Goal: Transaction & Acquisition: Download file/media

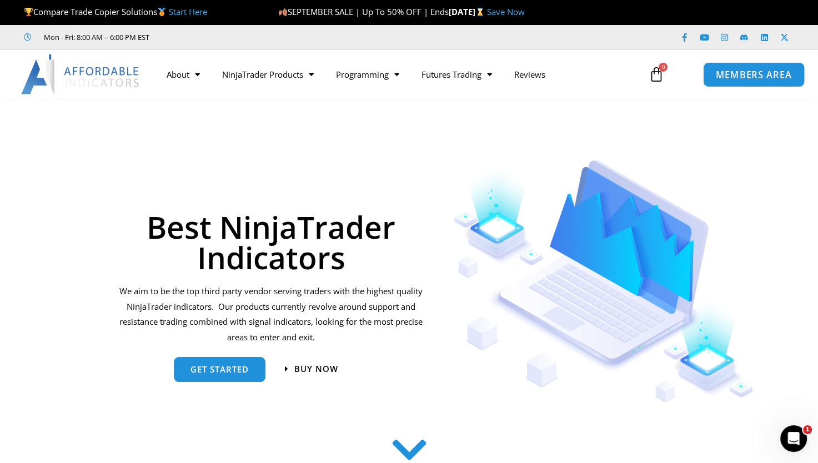
click at [742, 74] on span "MEMBERS AREA" at bounding box center [753, 74] width 76 height 9
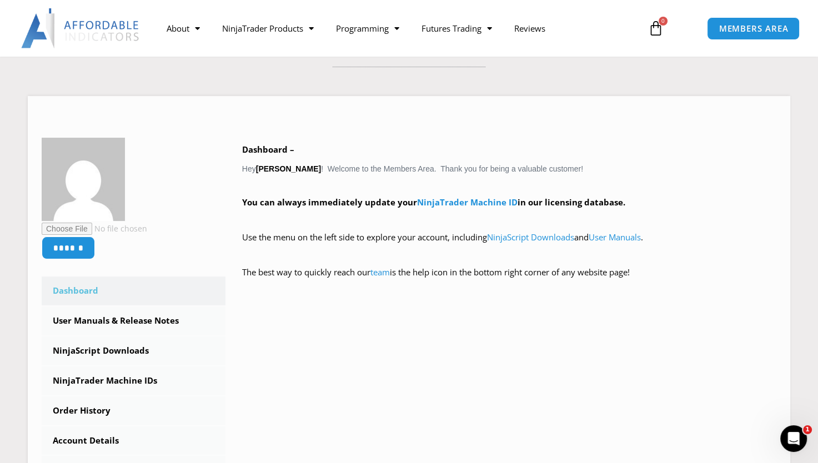
scroll to position [96, 0]
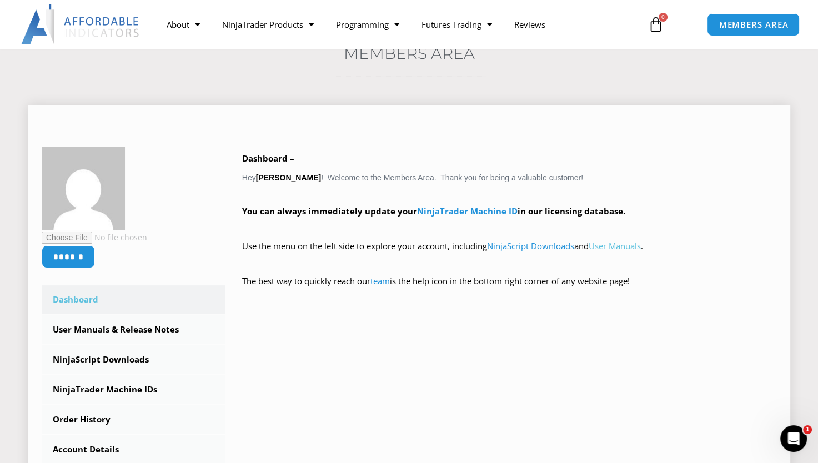
click at [636, 242] on link "User Manuals" at bounding box center [615, 245] width 52 height 11
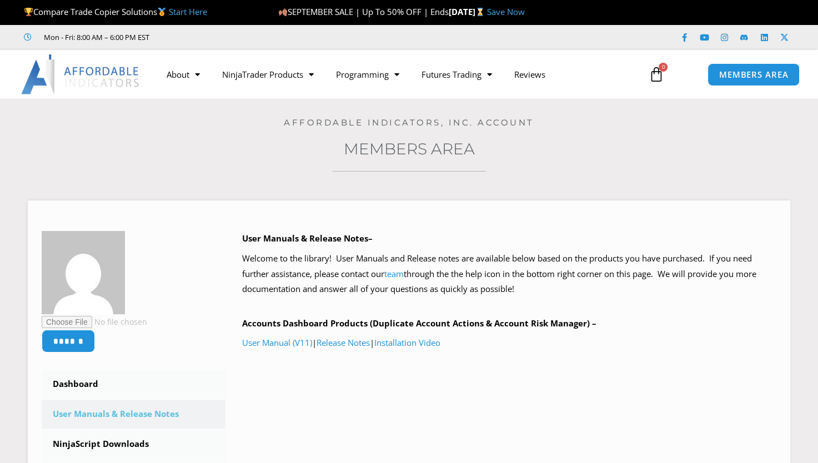
click at [629, 245] on p "User Manuals & Release Notes–" at bounding box center [509, 239] width 534 height 16
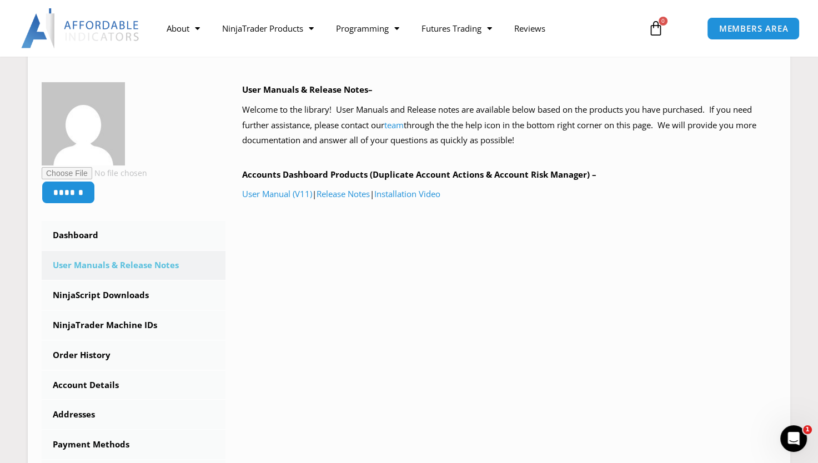
scroll to position [147, 0]
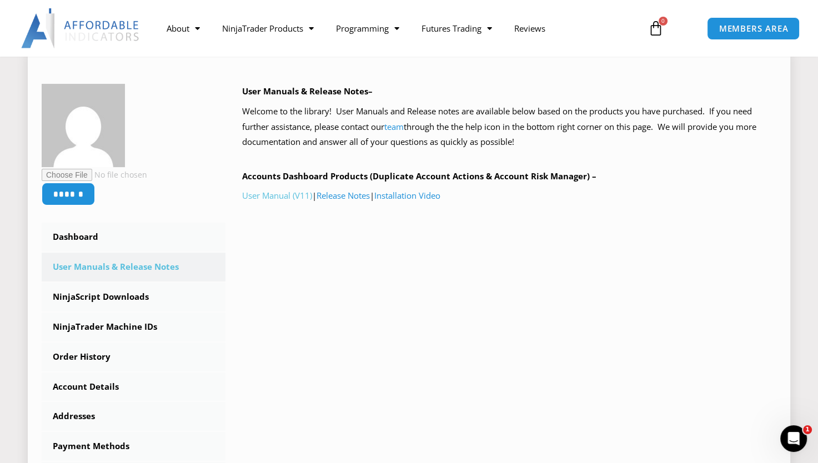
click at [291, 196] on link "User Manual (V11)" at bounding box center [277, 195] width 70 height 11
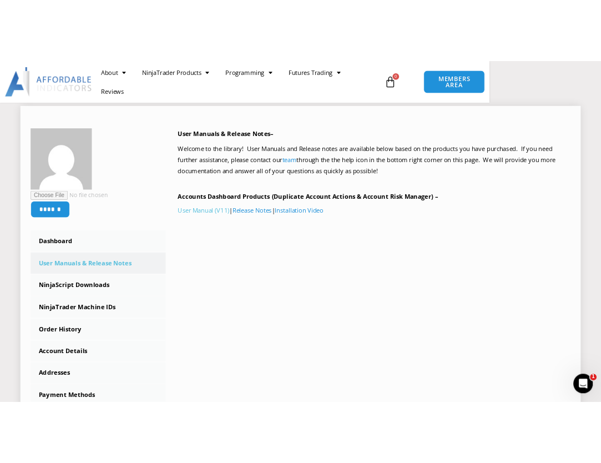
scroll to position [146, 0]
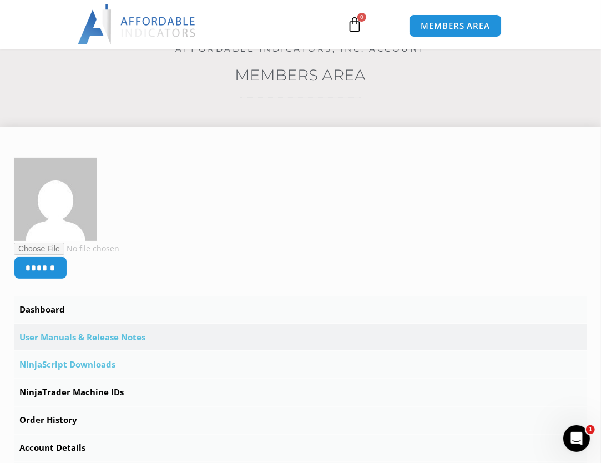
click at [91, 362] on link "NinjaScript Downloads" at bounding box center [301, 365] width 574 height 27
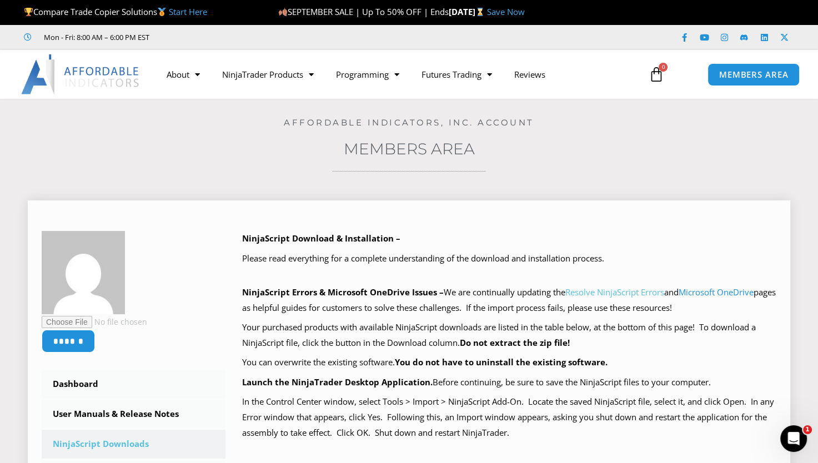
click at [610, 295] on link "Resolve NinjaScript Errors" at bounding box center [614, 292] width 99 height 11
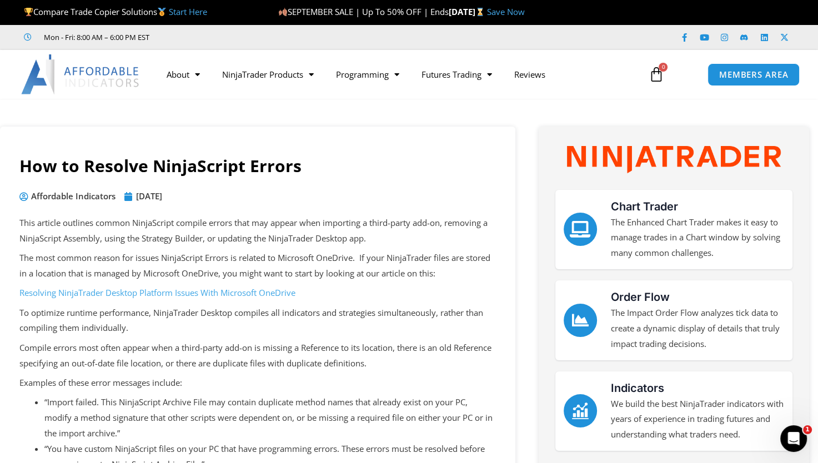
click at [252, 294] on link "Resolving NinjaTrader Desktop Platform Issues With Microsoft OneDrive" at bounding box center [157, 292] width 276 height 11
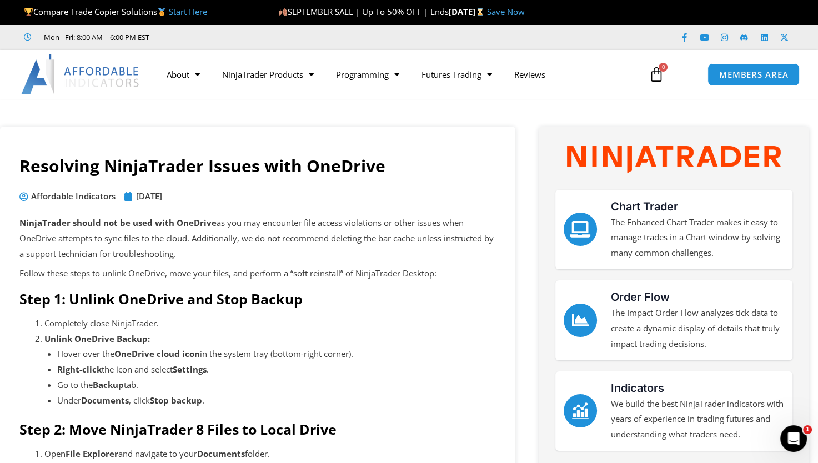
click at [111, 340] on strong "Unlink OneDrive Backup:" at bounding box center [97, 338] width 106 height 11
drag, startPoint x: 111, startPoint y: 340, endPoint x: 115, endPoint y: 337, distance: 5.9
click at [115, 337] on strong "Unlink OneDrive Backup:" at bounding box center [97, 338] width 106 height 11
drag, startPoint x: 115, startPoint y: 337, endPoint x: 132, endPoint y: 354, distance: 24.7
click at [132, 354] on strong "OneDrive cloud icon" at bounding box center [157, 353] width 86 height 11
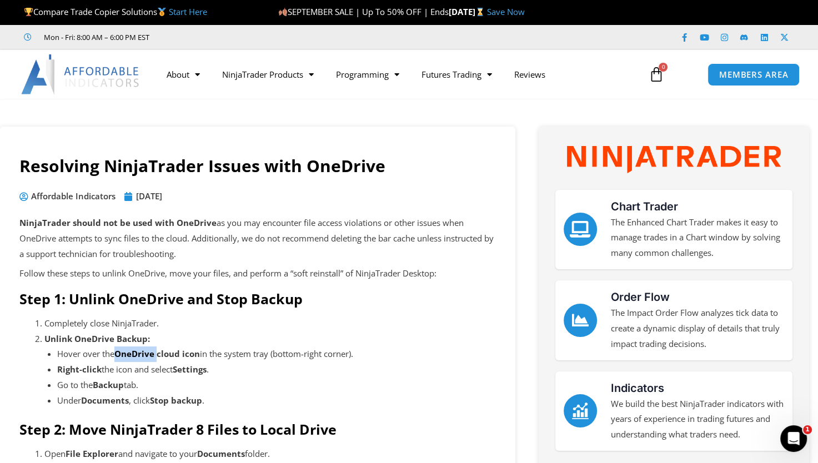
click at [132, 354] on strong "OneDrive cloud icon" at bounding box center [157, 353] width 86 height 11
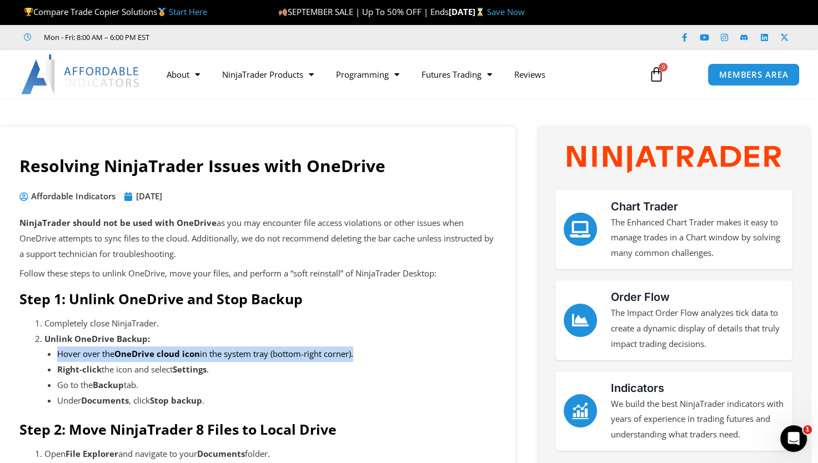
click at [132, 354] on strong "OneDrive cloud icon" at bounding box center [157, 353] width 86 height 11
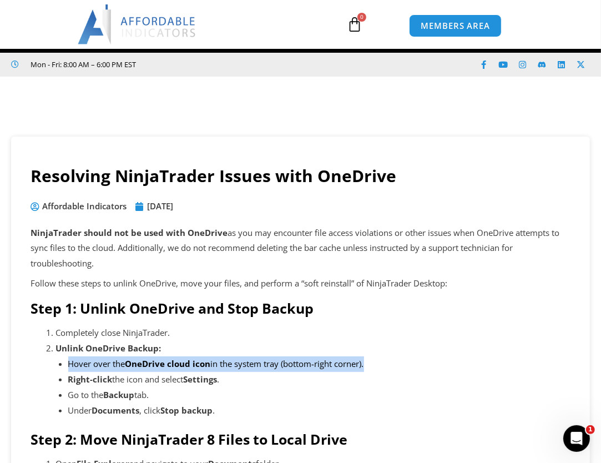
click at [124, 361] on li "Hover over the OneDrive cloud icon in the system tray (bottom-right corner)." at bounding box center [319, 365] width 503 height 16
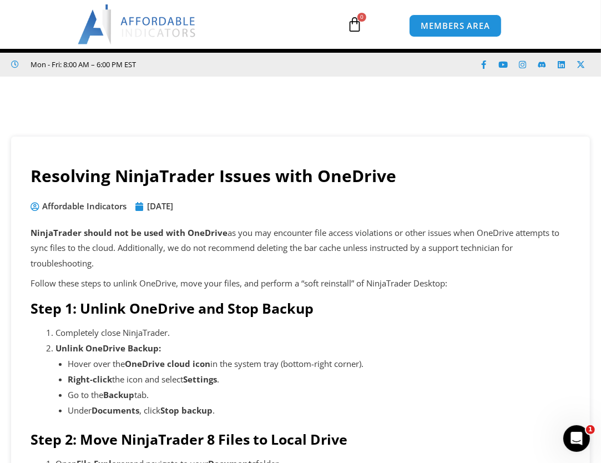
click at [124, 361] on li "Hover over the OneDrive cloud icon in the system tray (bottom-right corner)." at bounding box center [319, 365] width 503 height 16
click at [140, 364] on strong "OneDrive cloud icon" at bounding box center [169, 363] width 86 height 11
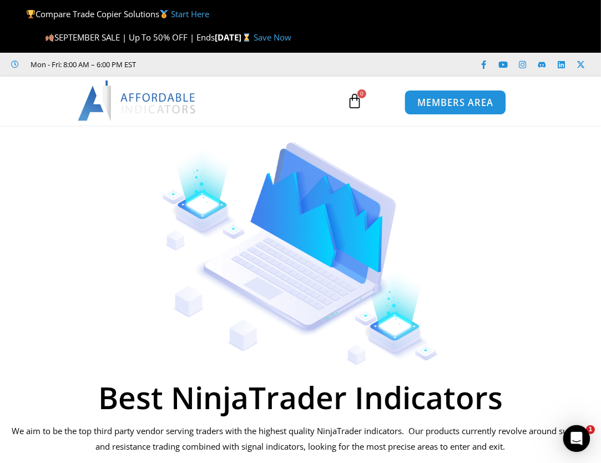
click at [472, 102] on span "MEMBERS AREA" at bounding box center [456, 102] width 76 height 9
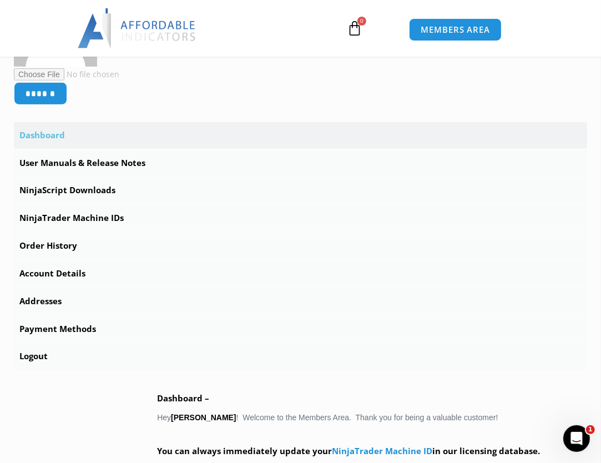
scroll to position [325, 0]
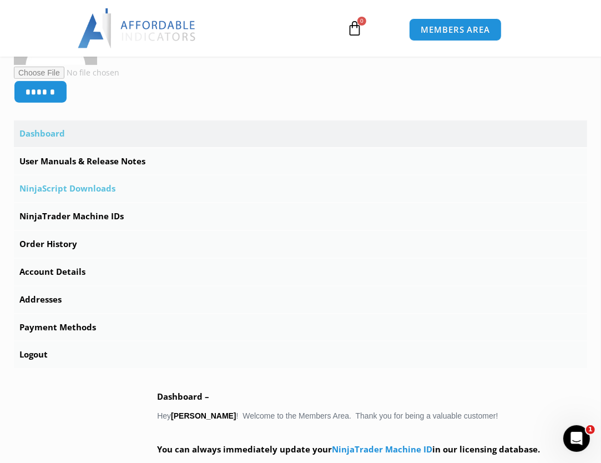
click at [83, 188] on link "NinjaScript Downloads" at bounding box center [301, 188] width 574 height 27
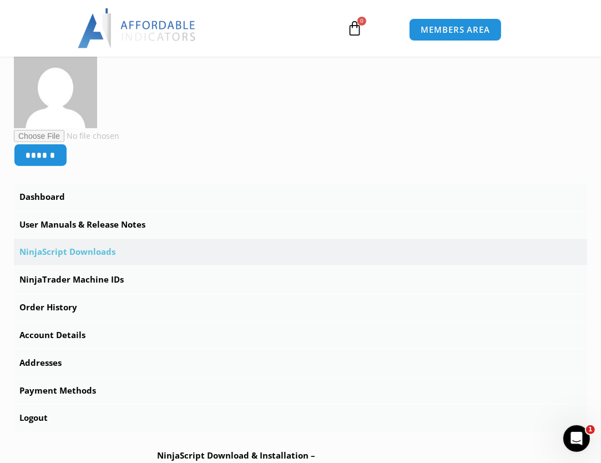
scroll to position [253, 0]
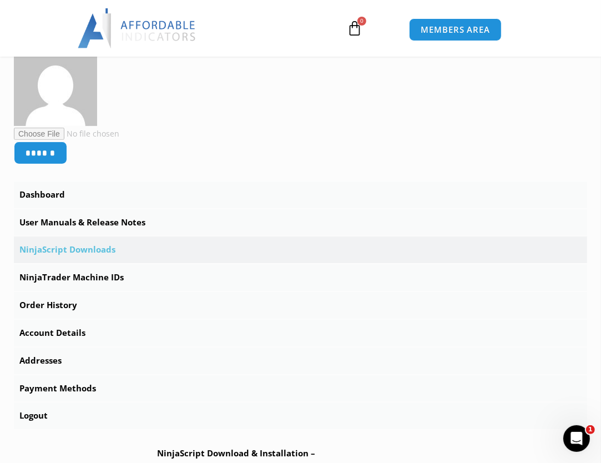
click at [136, 245] on link "NinjaScript Downloads" at bounding box center [301, 250] width 574 height 27
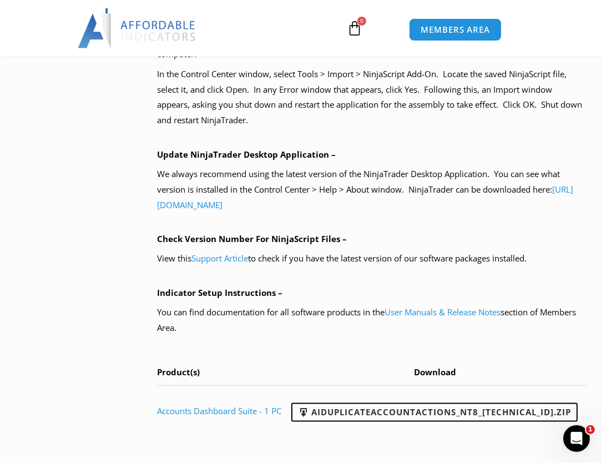
scroll to position [851, 0]
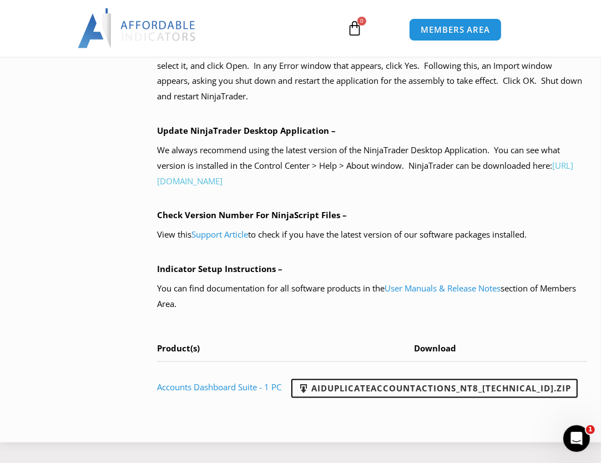
click at [277, 187] on link "https://account.ninjatrader.com/download" at bounding box center [365, 173] width 416 height 27
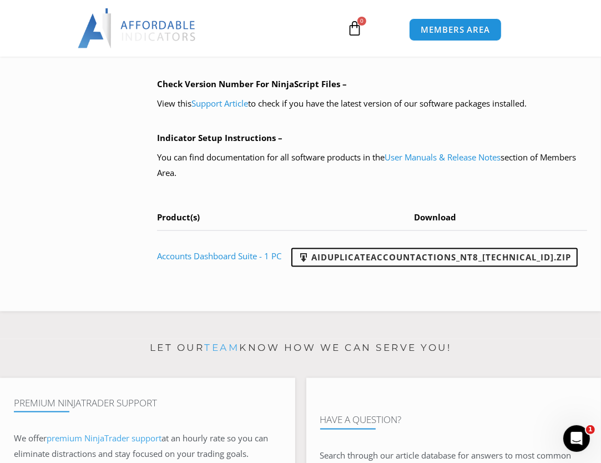
scroll to position [986, 0]
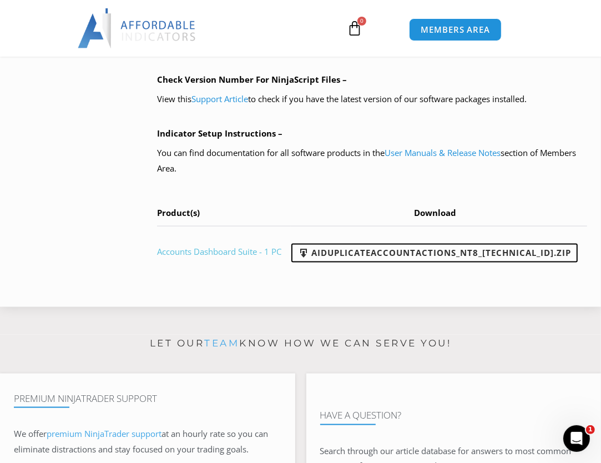
click at [241, 257] on link "Accounts Dashboard Suite - 1 PC" at bounding box center [219, 251] width 124 height 11
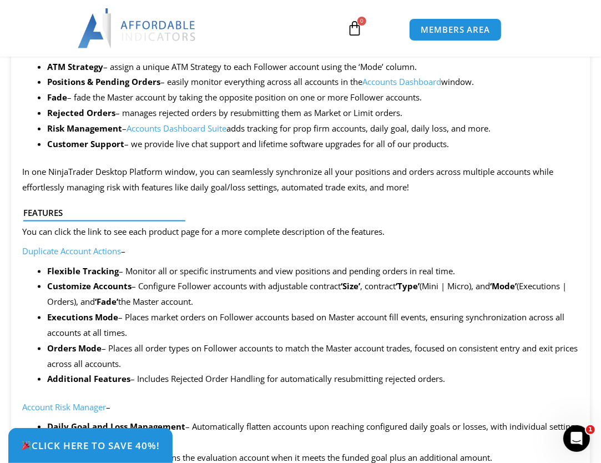
scroll to position [1005, 0]
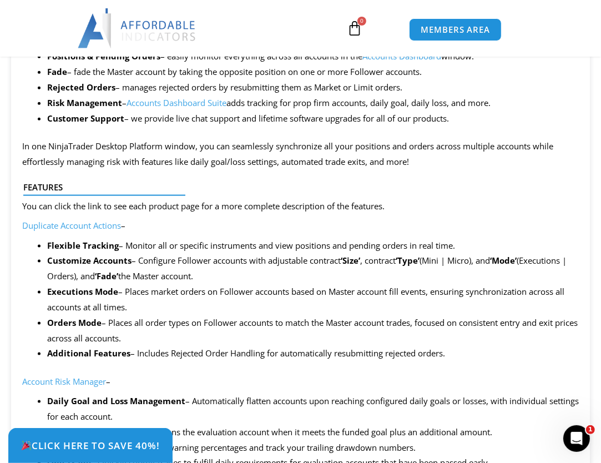
drag, startPoint x: 609, startPoint y: 157, endPoint x: 577, endPoint y: 145, distance: 34.3
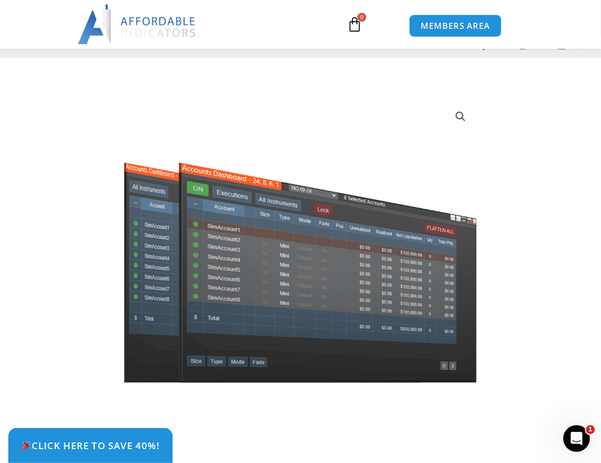
scroll to position [0, 0]
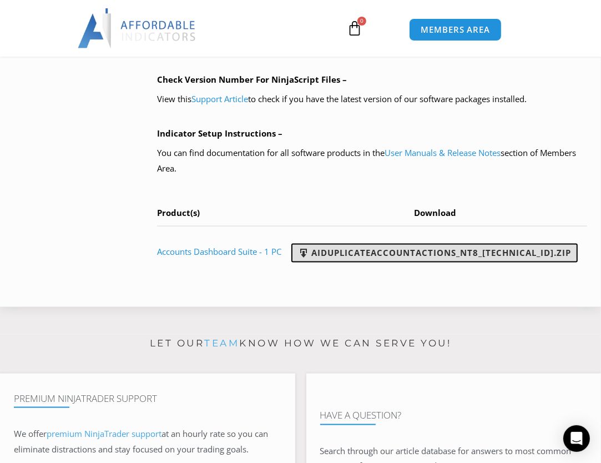
click at [309, 259] on span at bounding box center [303, 253] width 11 height 11
